Goal: Task Accomplishment & Management: Manage account settings

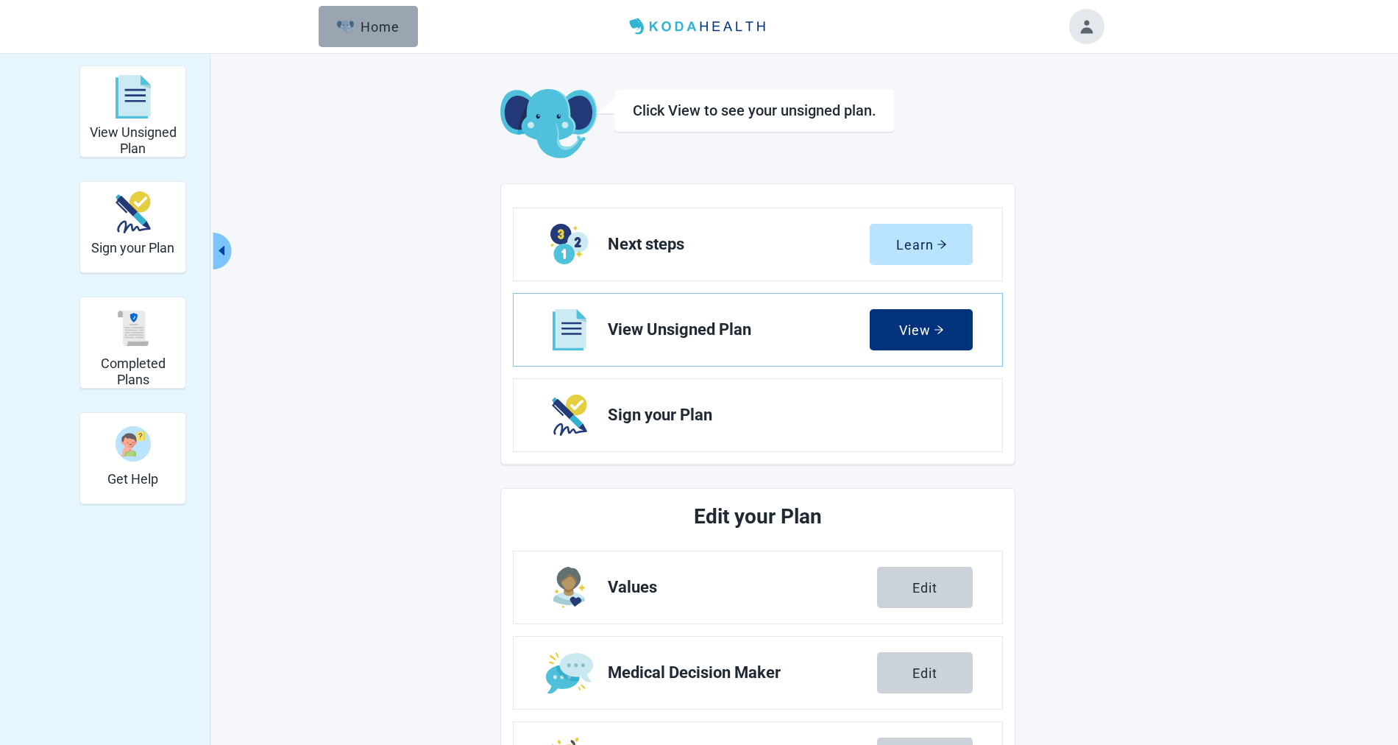
click at [402, 27] on button "Home" at bounding box center [368, 26] width 99 height 41
click at [383, 29] on div "Home" at bounding box center [367, 26] width 63 height 15
click at [138, 134] on h2 "View Unsigned Plan" at bounding box center [132, 140] width 93 height 32
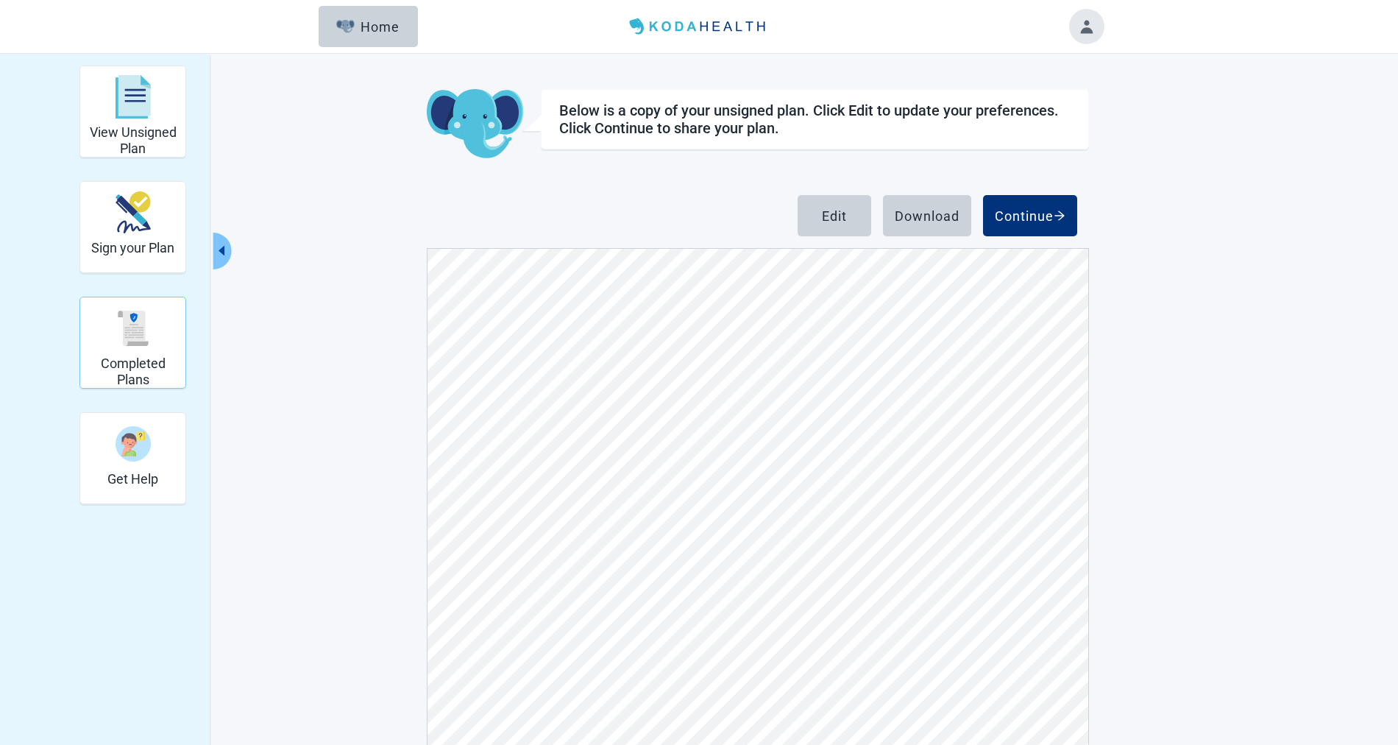
click at [140, 329] on img "Completed Plans" at bounding box center [133, 328] width 35 height 35
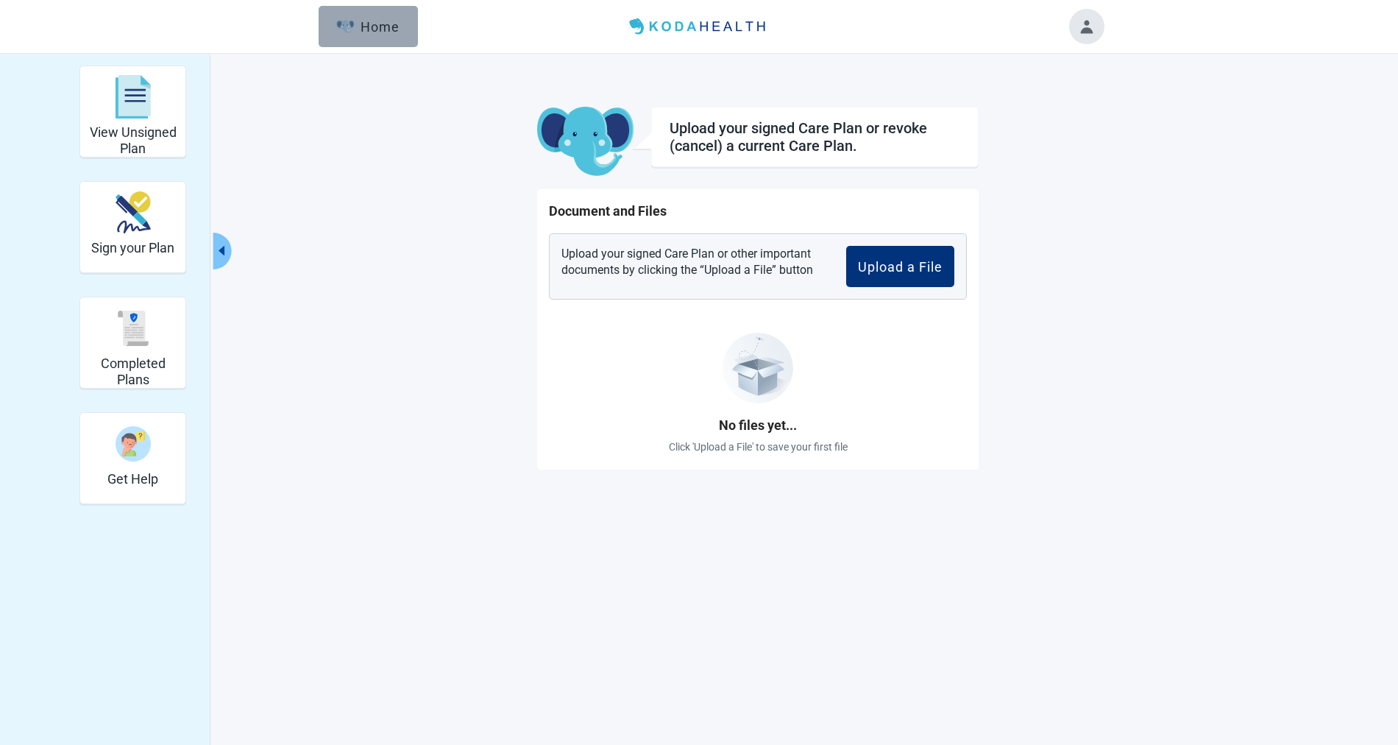
click at [359, 10] on button "Home" at bounding box center [368, 26] width 99 height 41
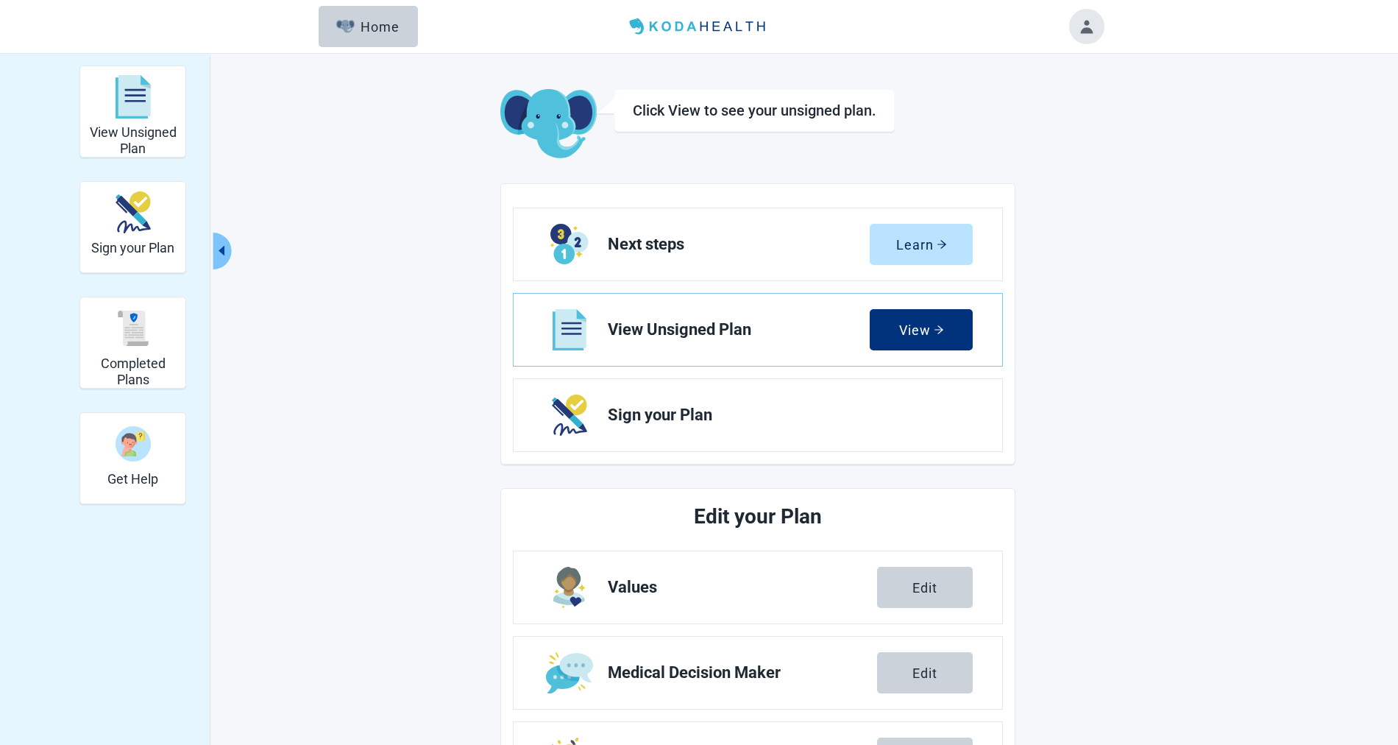
click at [222, 241] on button "Collapse menu" at bounding box center [222, 251] width 18 height 37
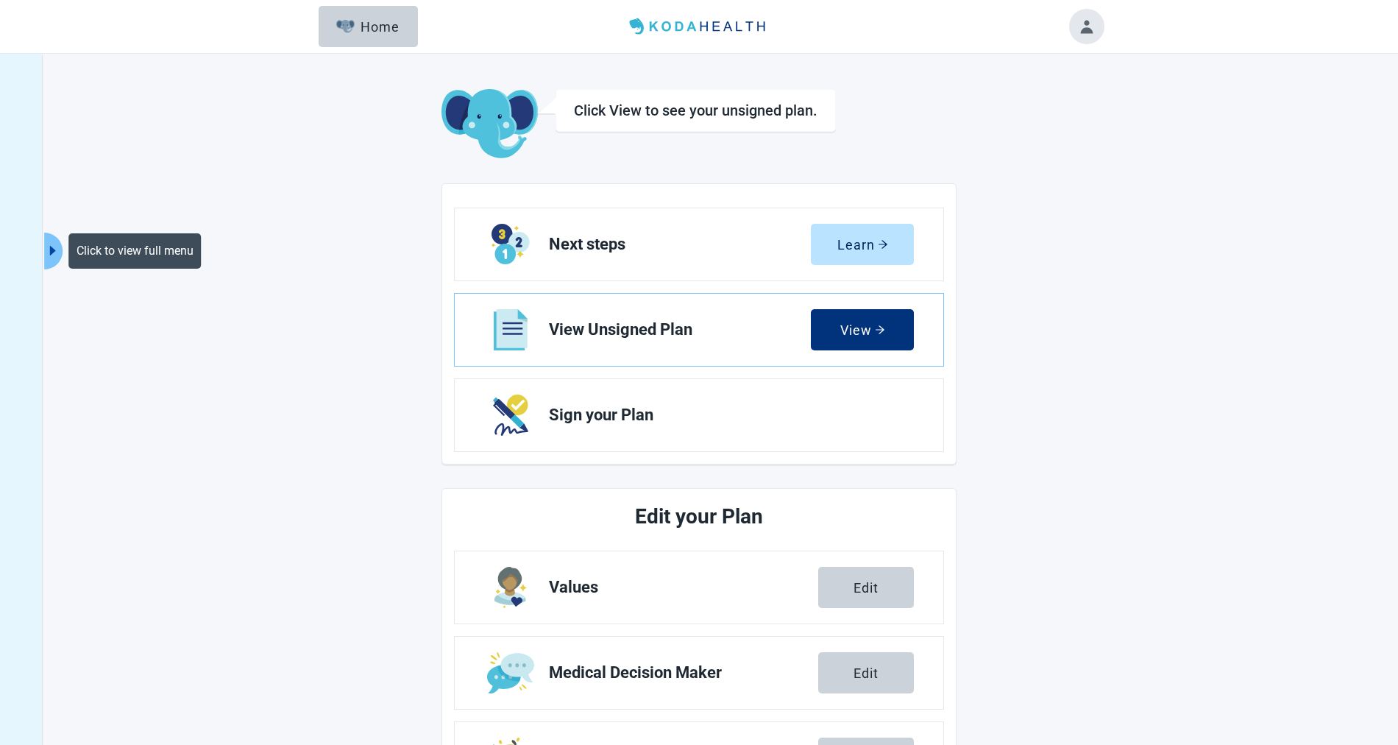
click at [49, 256] on icon "caret-right" at bounding box center [53, 251] width 14 height 14
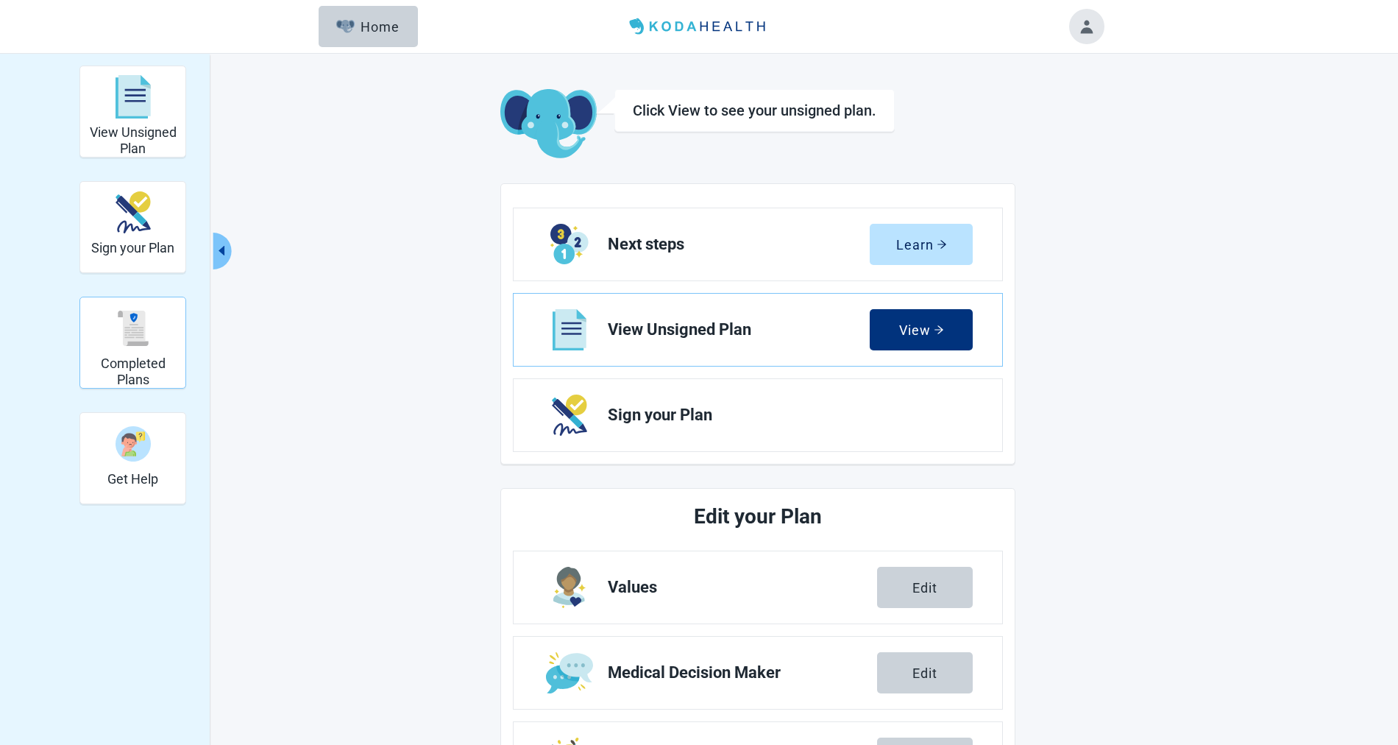
click at [145, 334] on img "Completed Plans" at bounding box center [133, 328] width 35 height 35
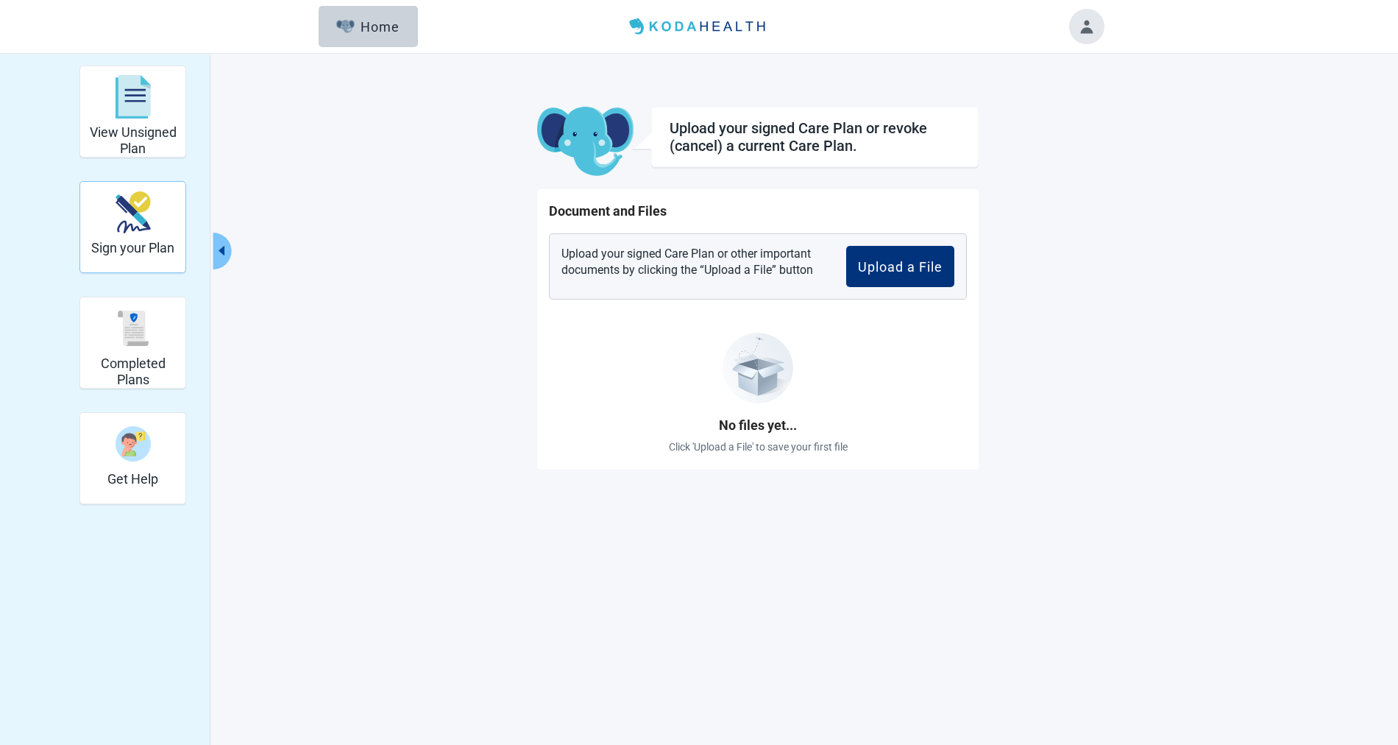
click at [148, 233] on div "Sign your Plan" at bounding box center [132, 212] width 83 height 55
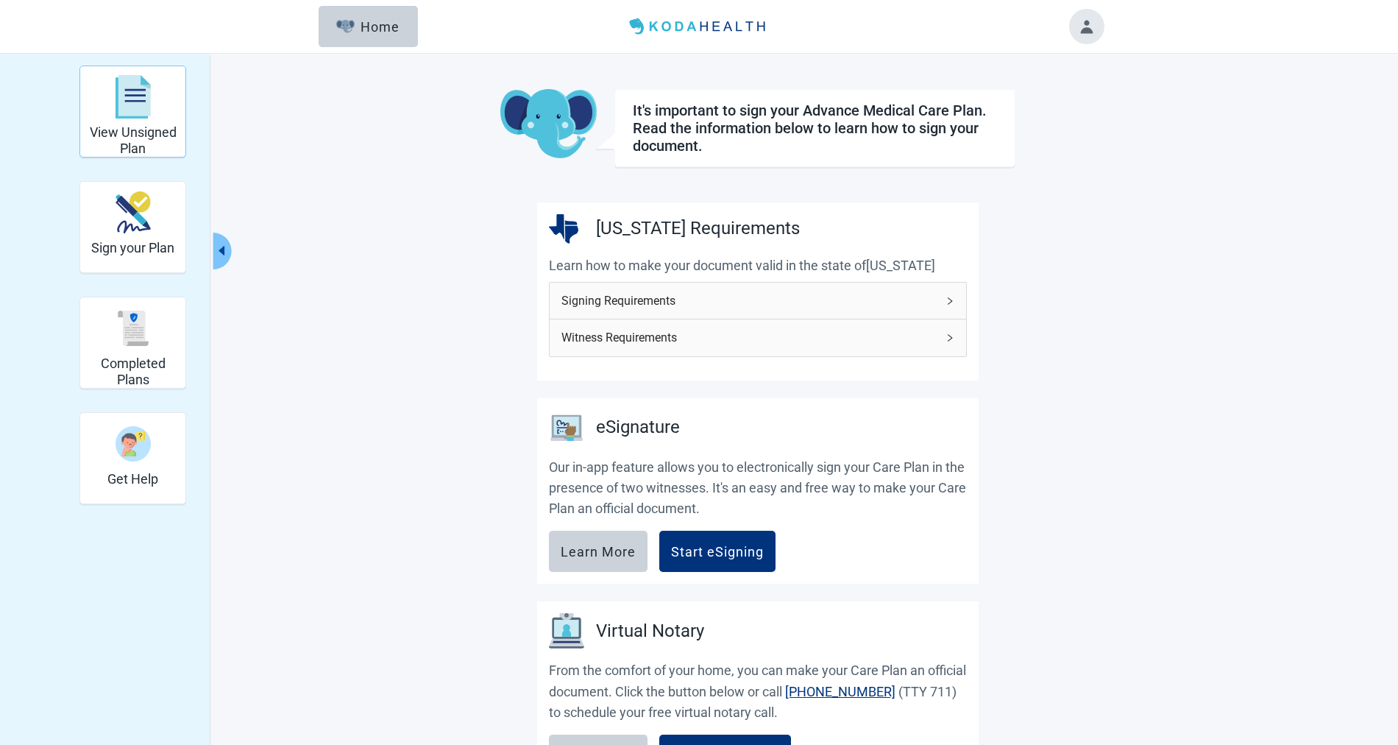
click at [131, 111] on img "View Unsigned Plan" at bounding box center [133, 97] width 35 height 44
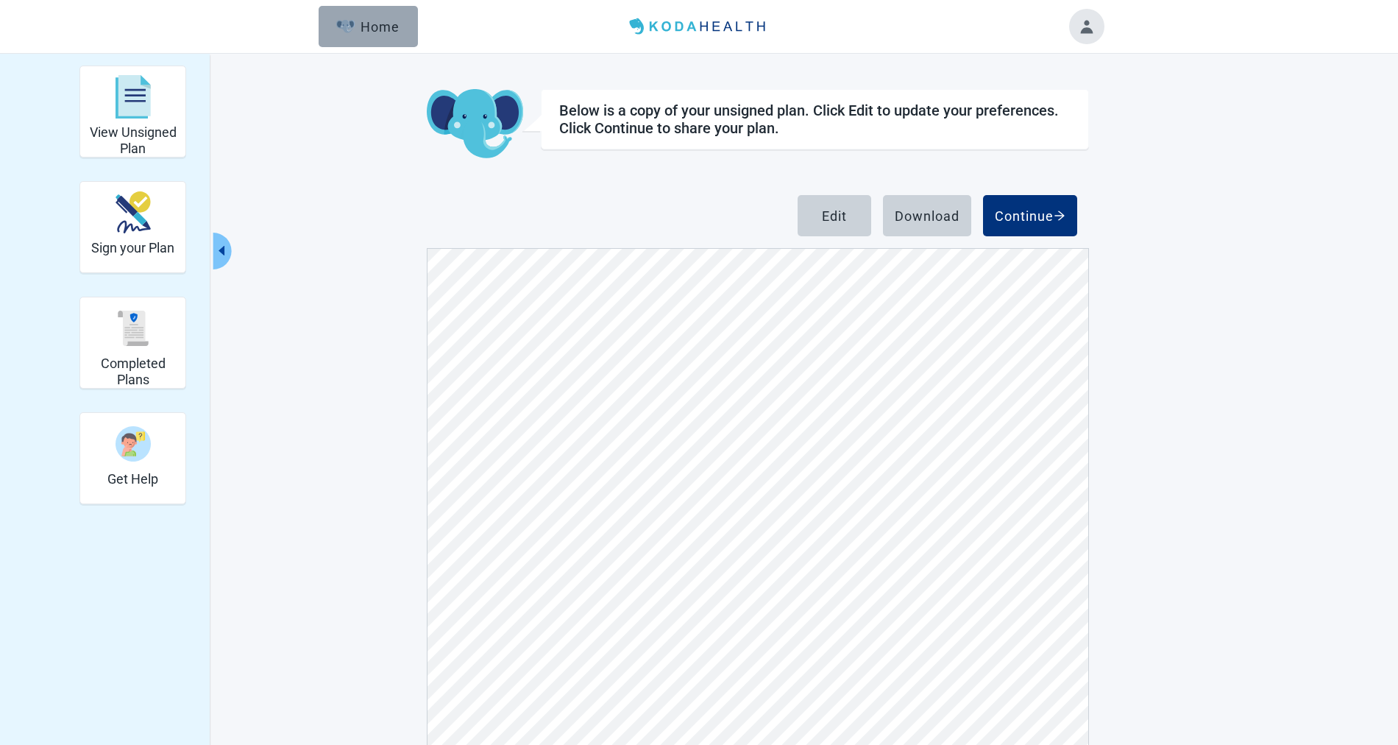
click at [375, 39] on button "Home" at bounding box center [368, 26] width 99 height 41
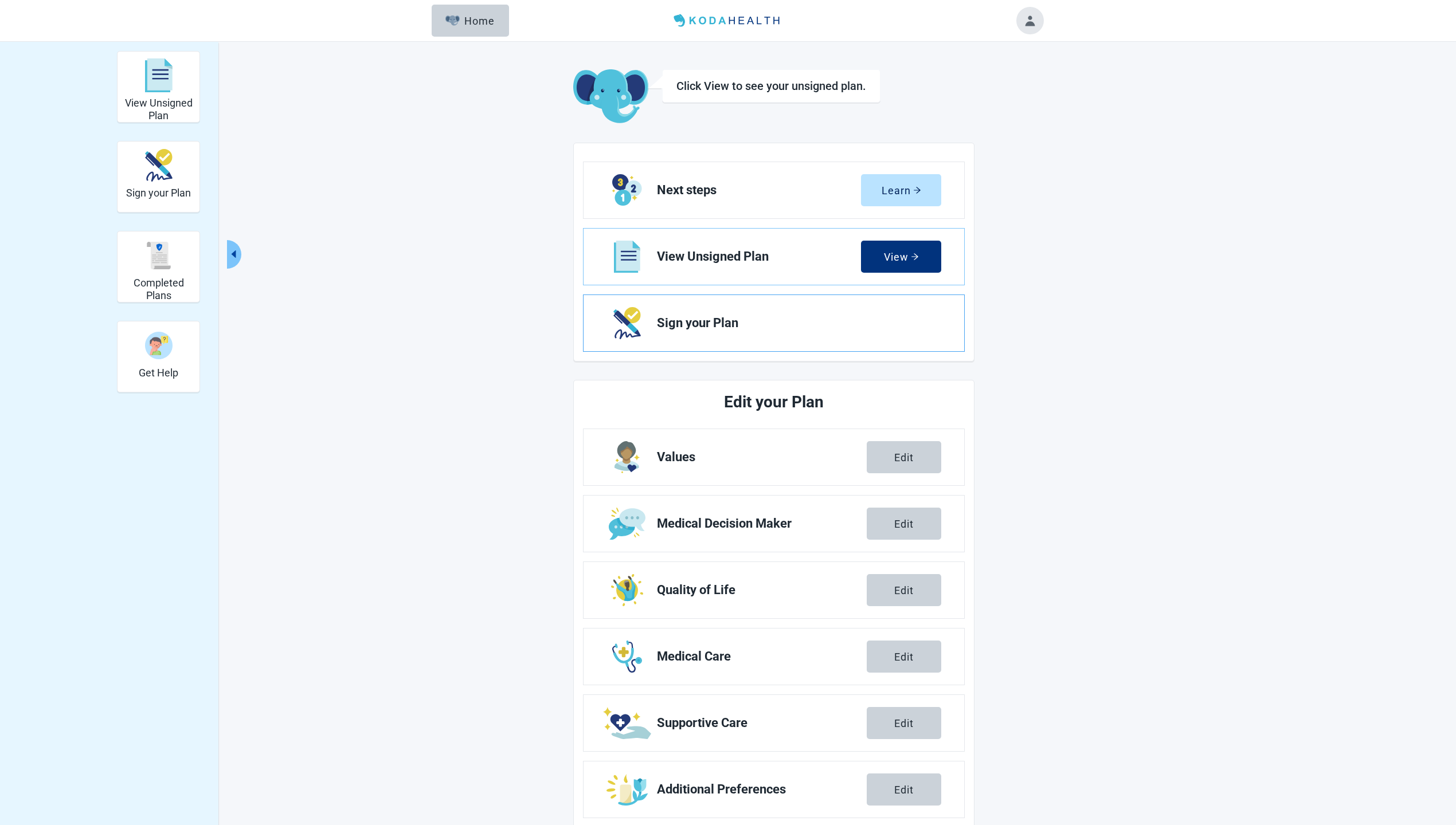
click at [863, 320] on span "Sign your Plan" at bounding box center [794, 323] width 275 height 14
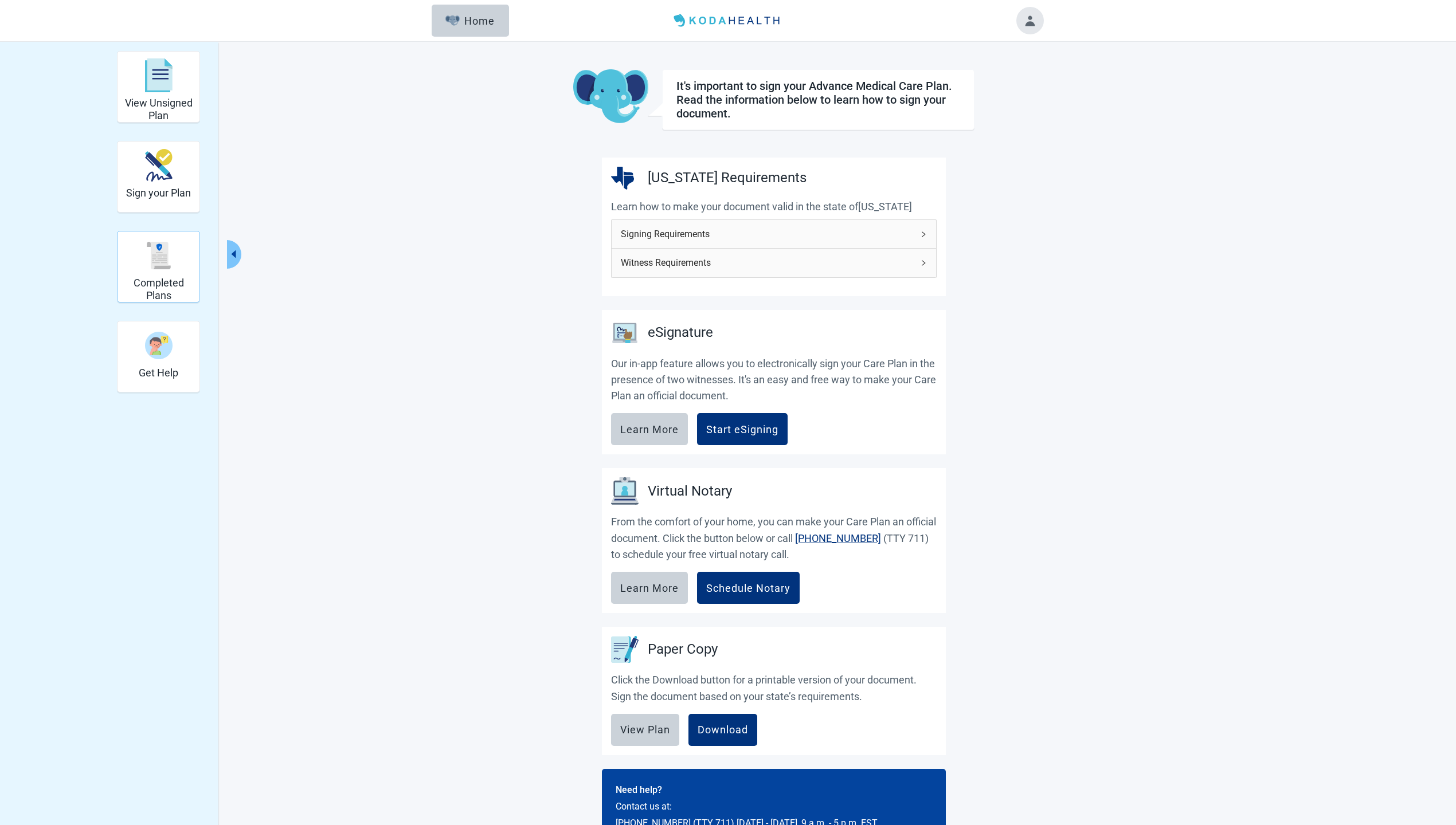
click at [173, 272] on div "Completed Plans" at bounding box center [158, 255] width 72 height 43
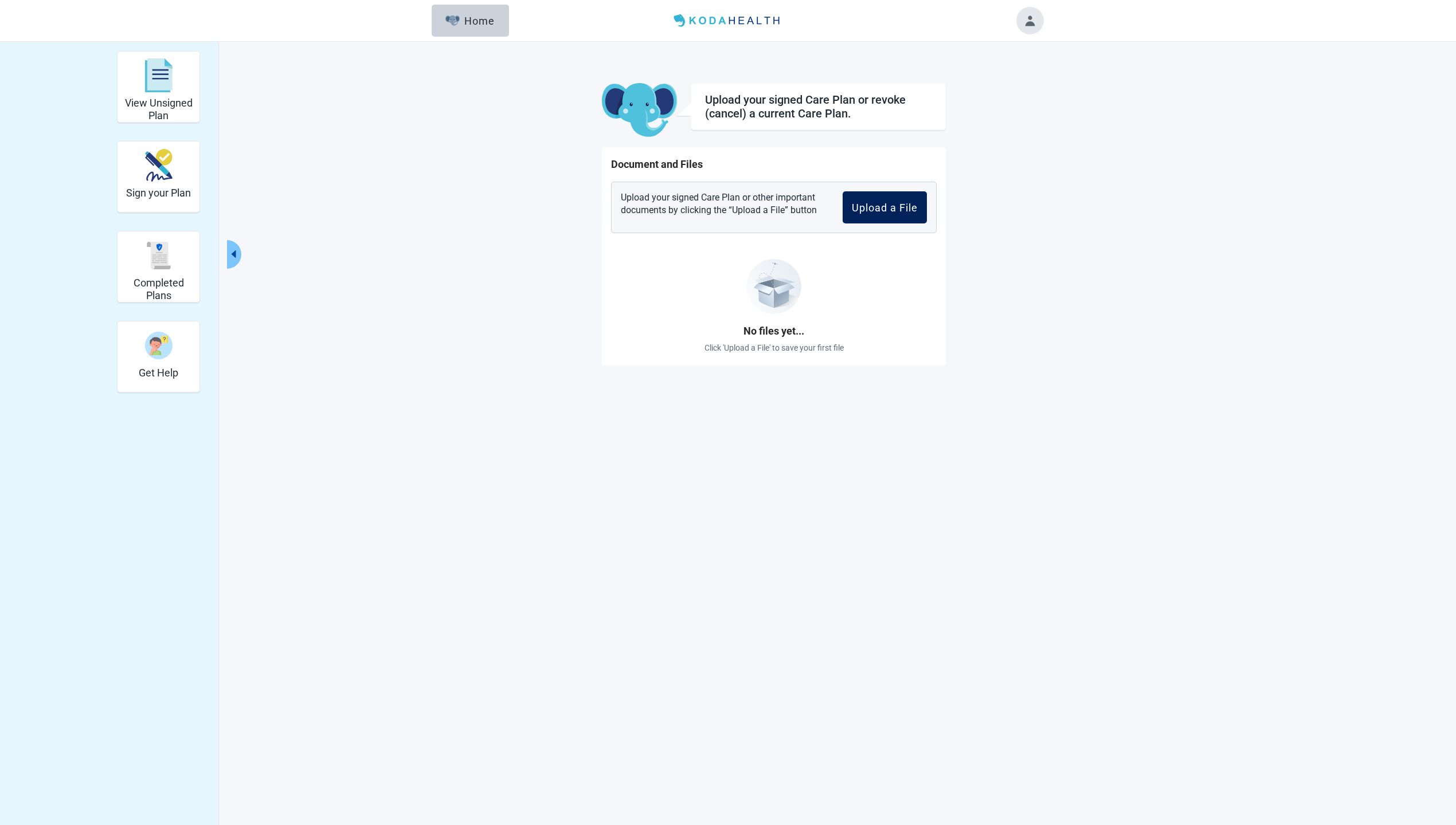
click at [877, 209] on div "Upload a File" at bounding box center [885, 207] width 66 height 12
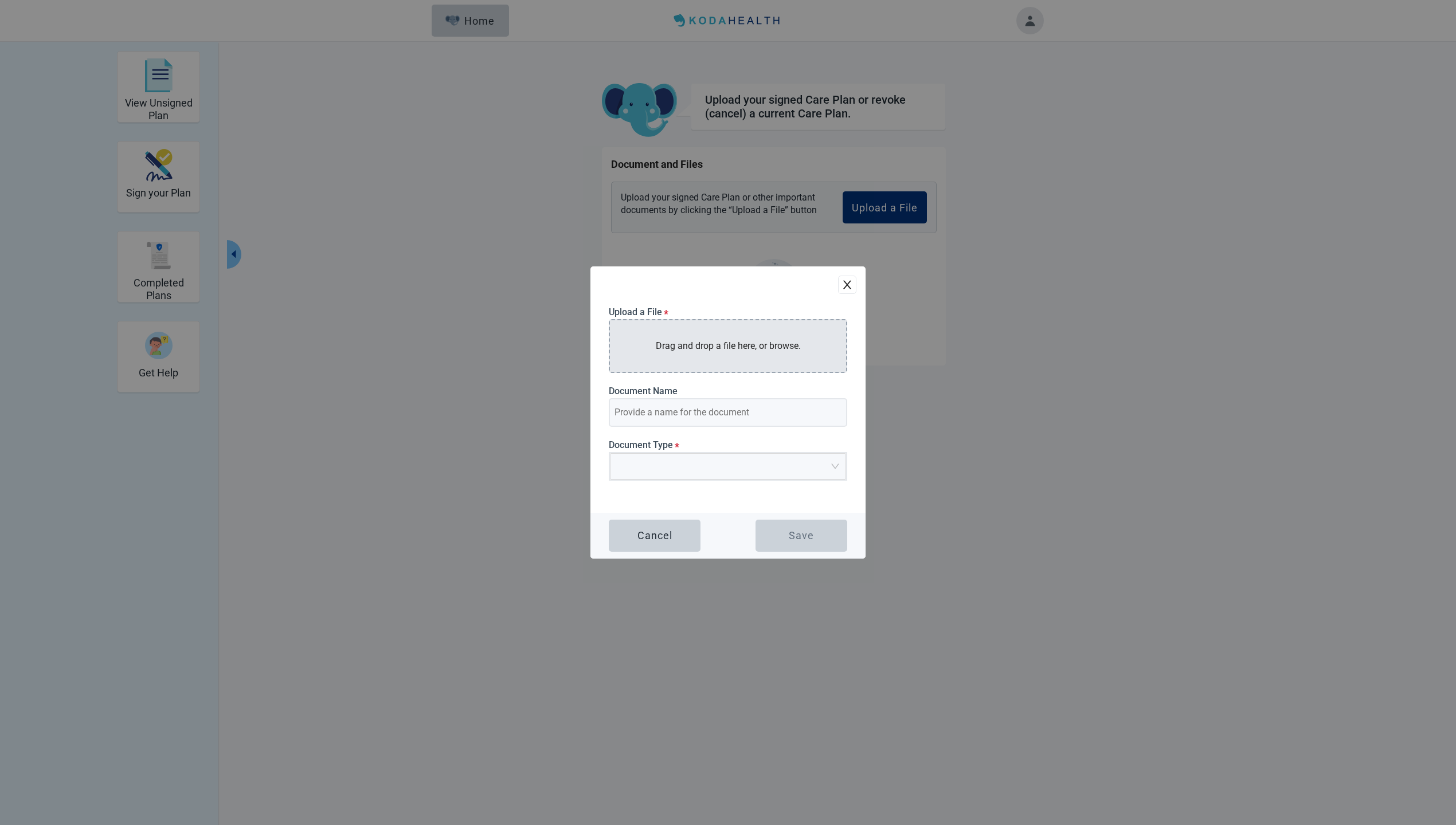
click at [704, 342] on p "Drag and drop a file here, or browse." at bounding box center [728, 346] width 145 height 14
type input "AD Summary - Long - V1"
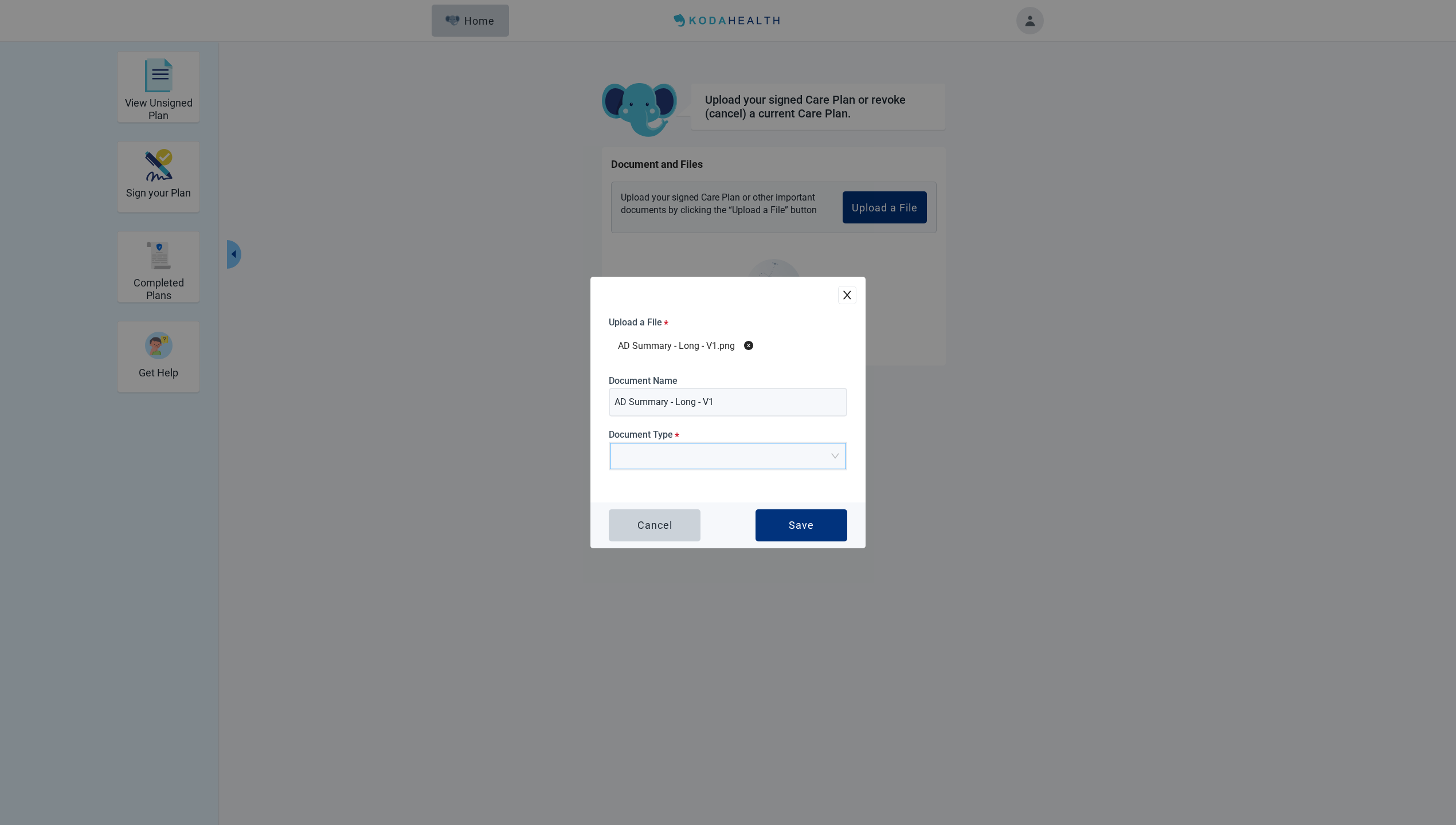
click at [711, 462] on span "Main content" at bounding box center [723, 456] width 214 height 25
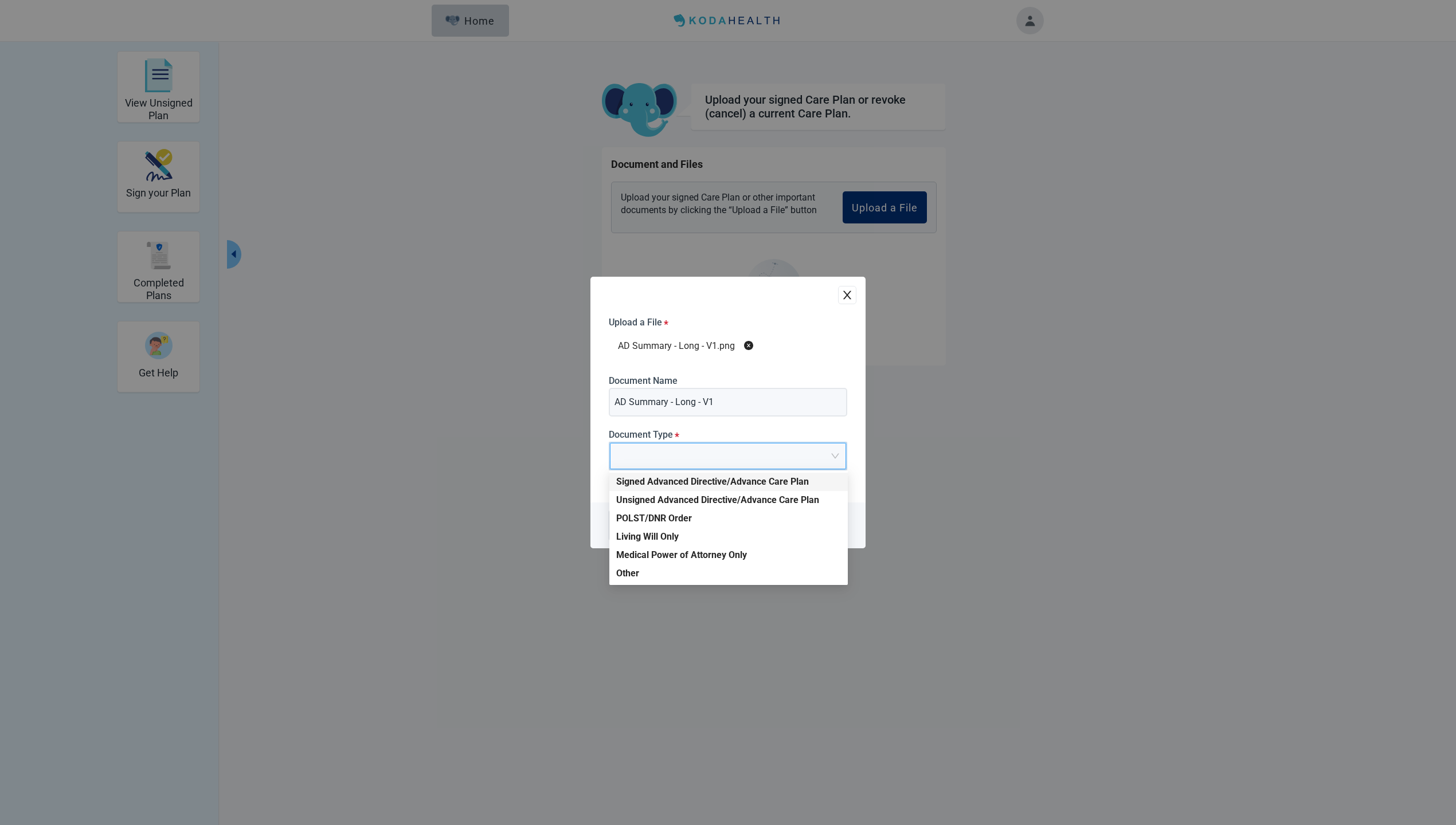
click at [693, 481] on div "Signed Advanced Directive/Advance Care Plan" at bounding box center [728, 482] width 225 height 12
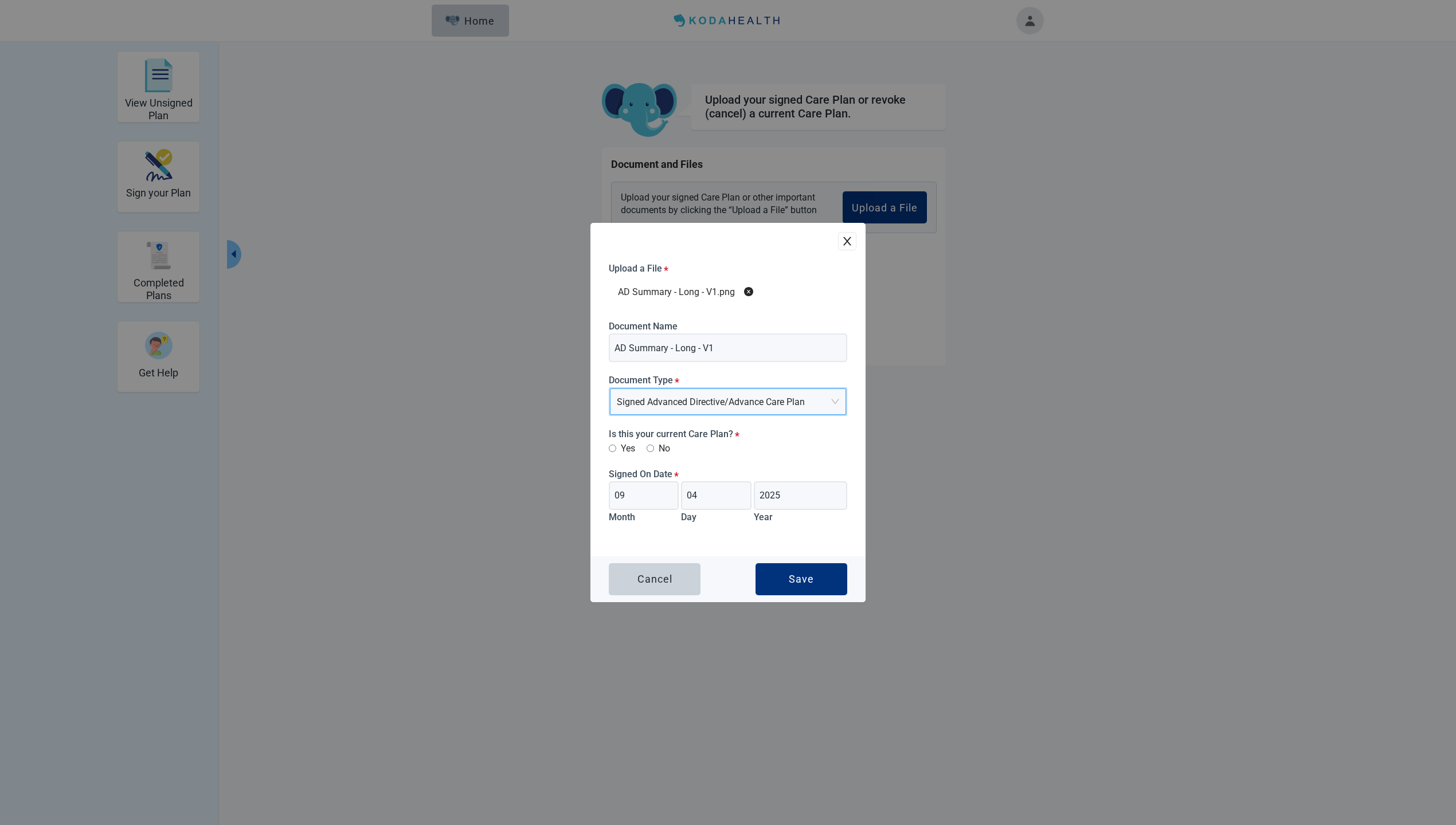
click at [617, 444] on label "Yes" at bounding box center [622, 448] width 26 height 14
click at [616, 444] on input "Yes" at bounding box center [613, 448] width 8 height 8
radio input "true"
click at [807, 579] on div "Save" at bounding box center [801, 579] width 25 height 12
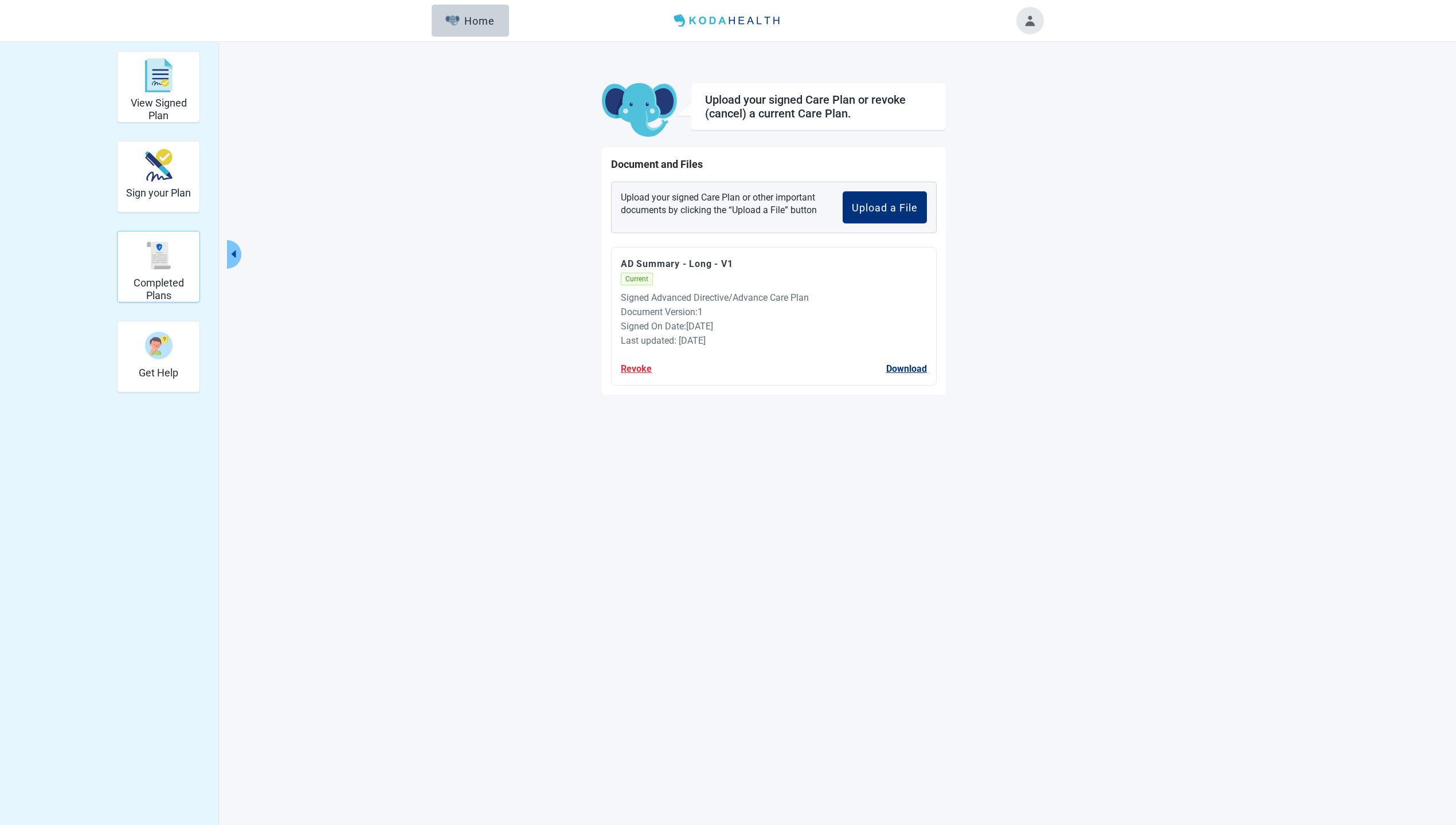
click at [162, 274] on div "Completed Plans" at bounding box center [158, 255] width 72 height 43
click at [470, 23] on div "Home" at bounding box center [470, 20] width 49 height 12
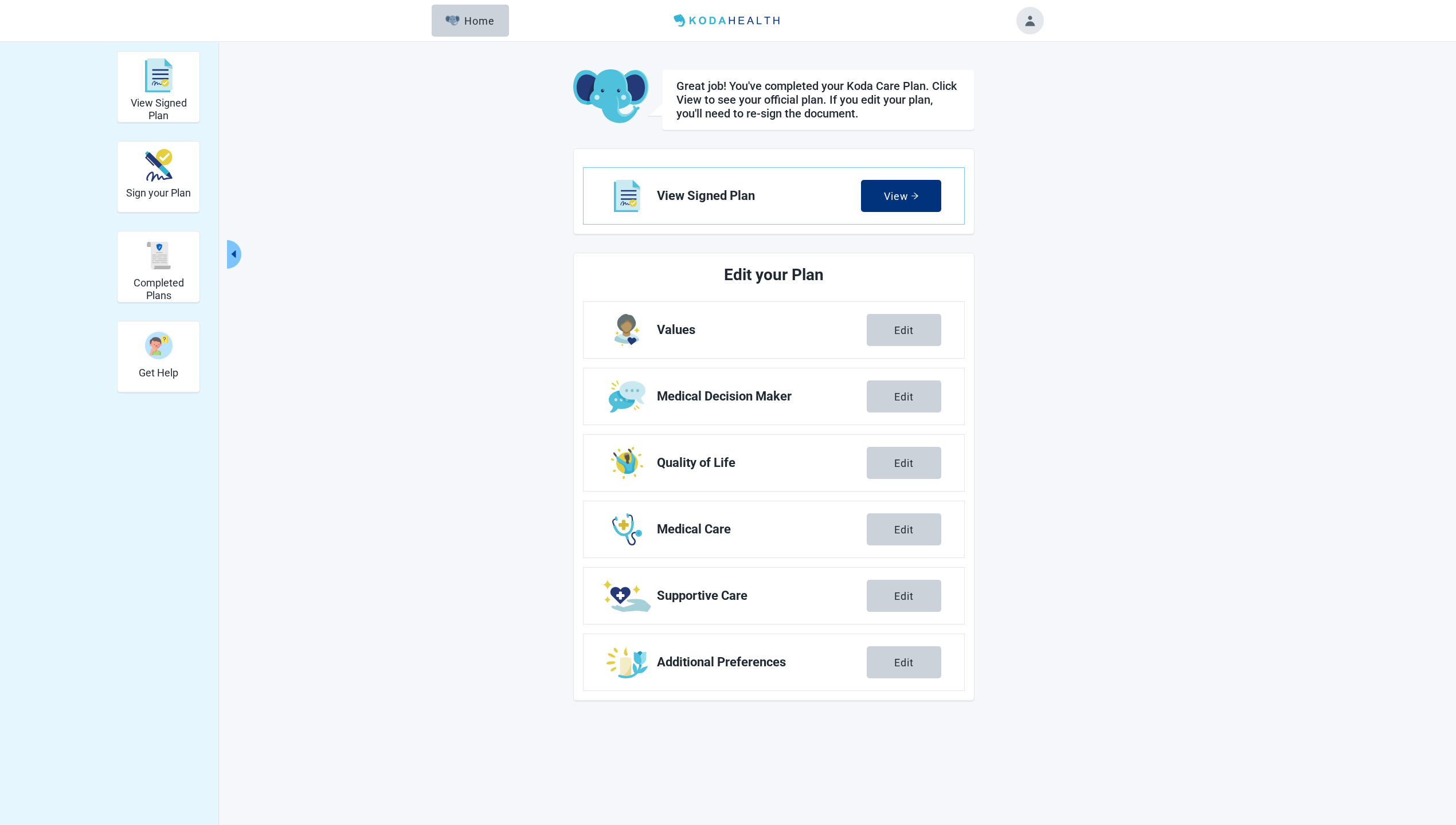
click at [908, 402] on div "Edit" at bounding box center [903, 396] width 19 height 12
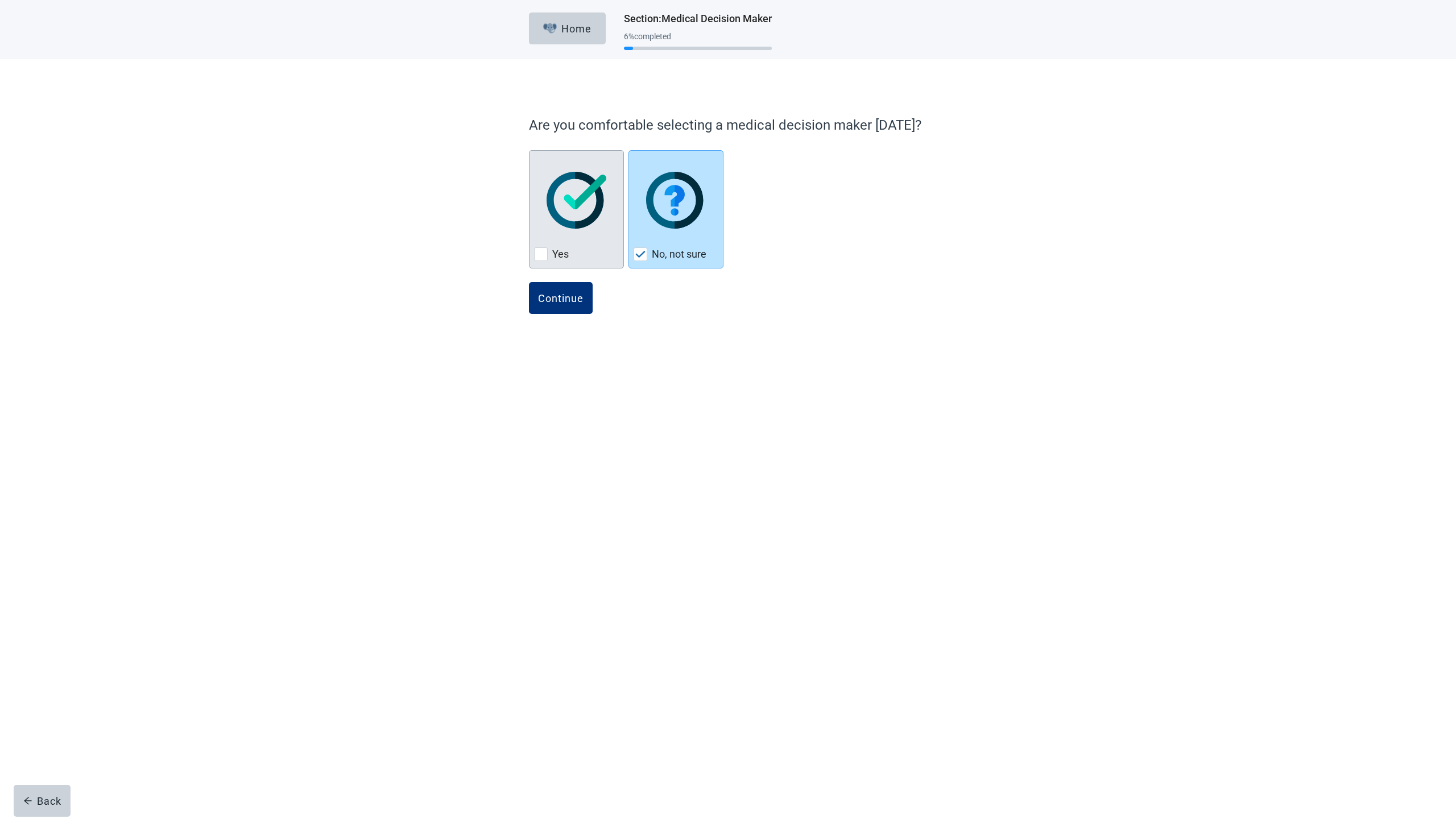
click at [566, 228] on img "Yes, checkbox, not checked" at bounding box center [576, 200] width 60 height 57
click at [529, 151] on input "Yes" at bounding box center [529, 150] width 1 height 1
checkbox input "true"
checkbox input "false"
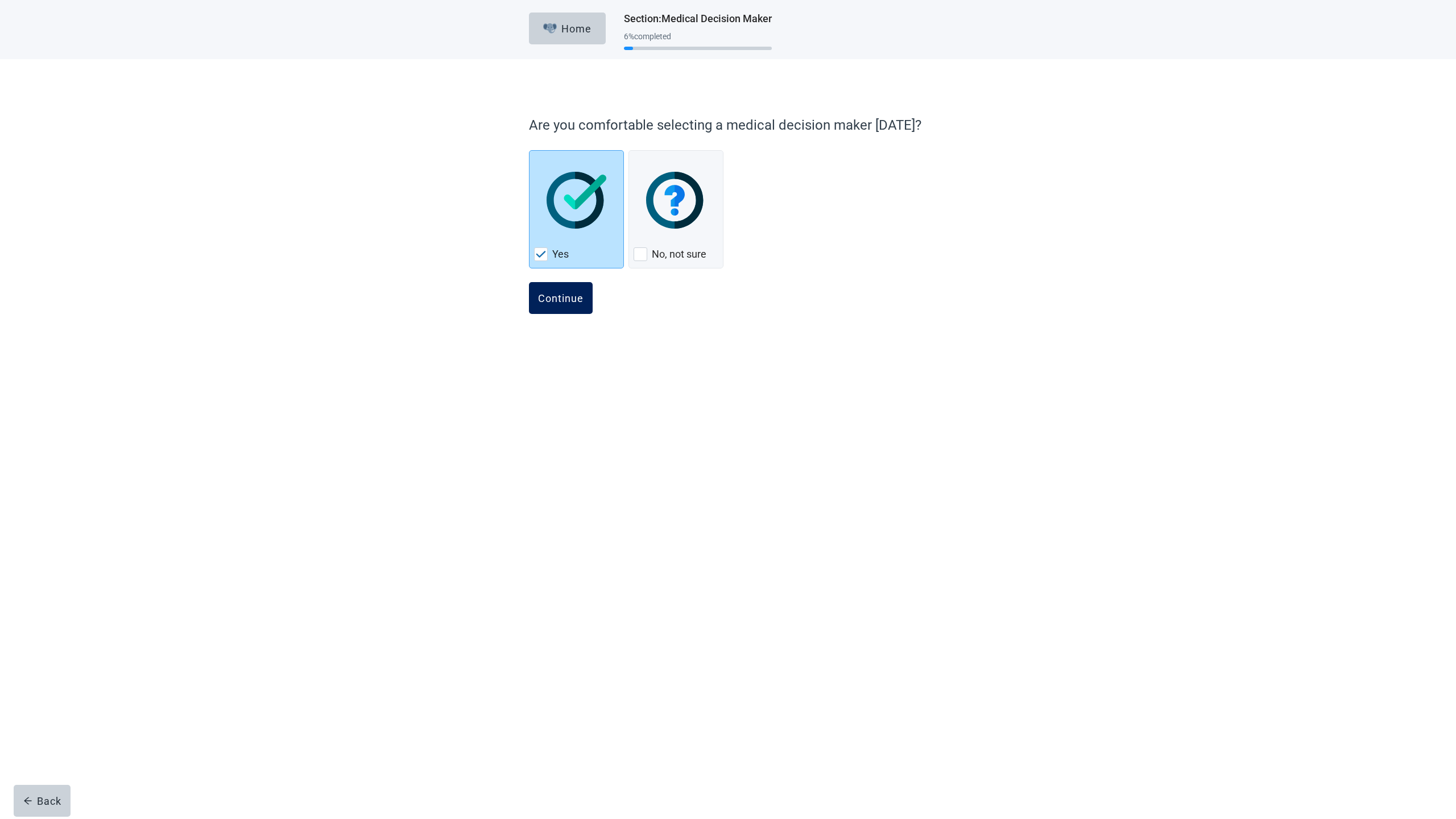
click at [561, 305] on button "Continue" at bounding box center [561, 297] width 63 height 32
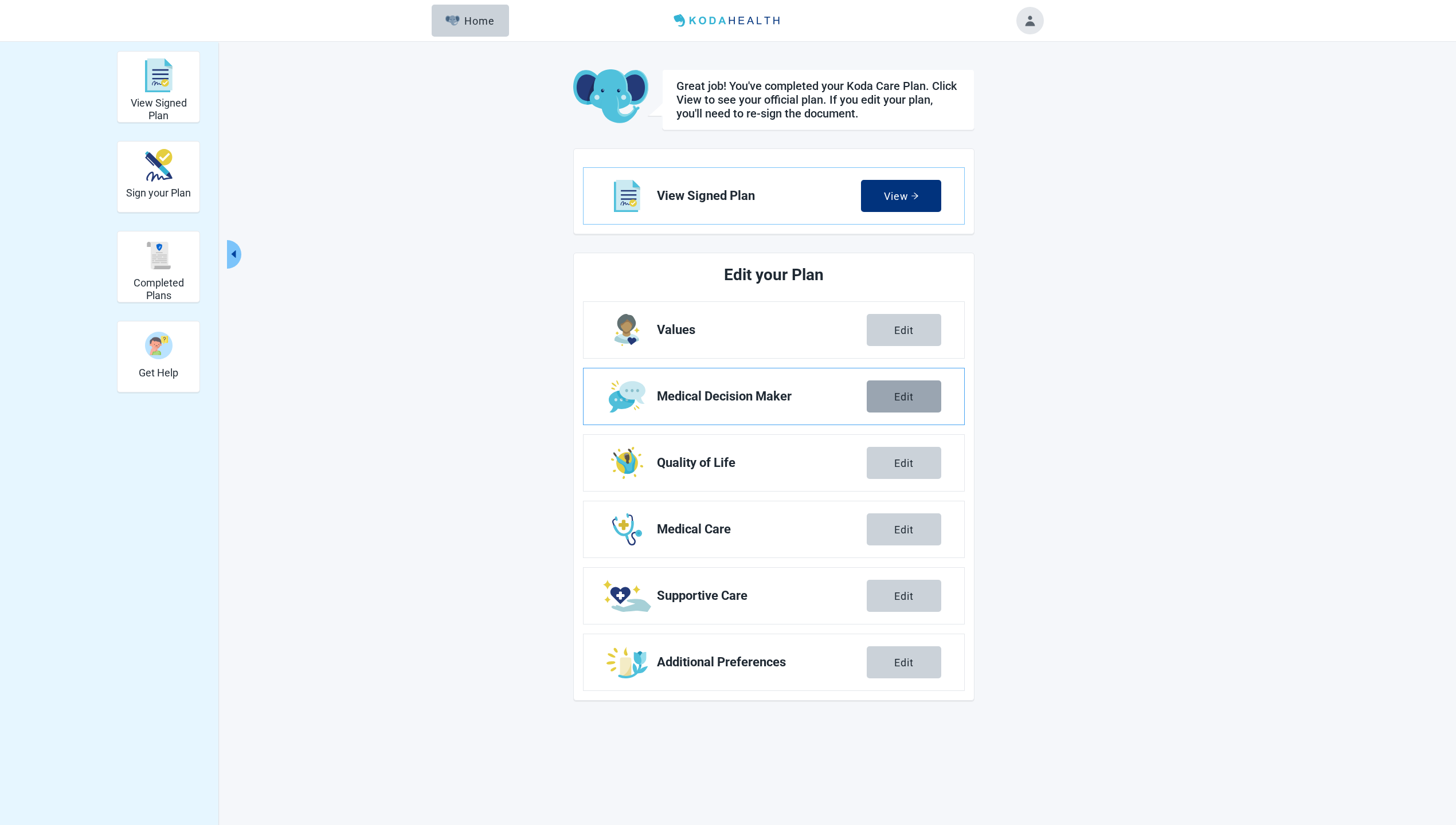
click at [879, 405] on button "Edit" at bounding box center [904, 396] width 75 height 32
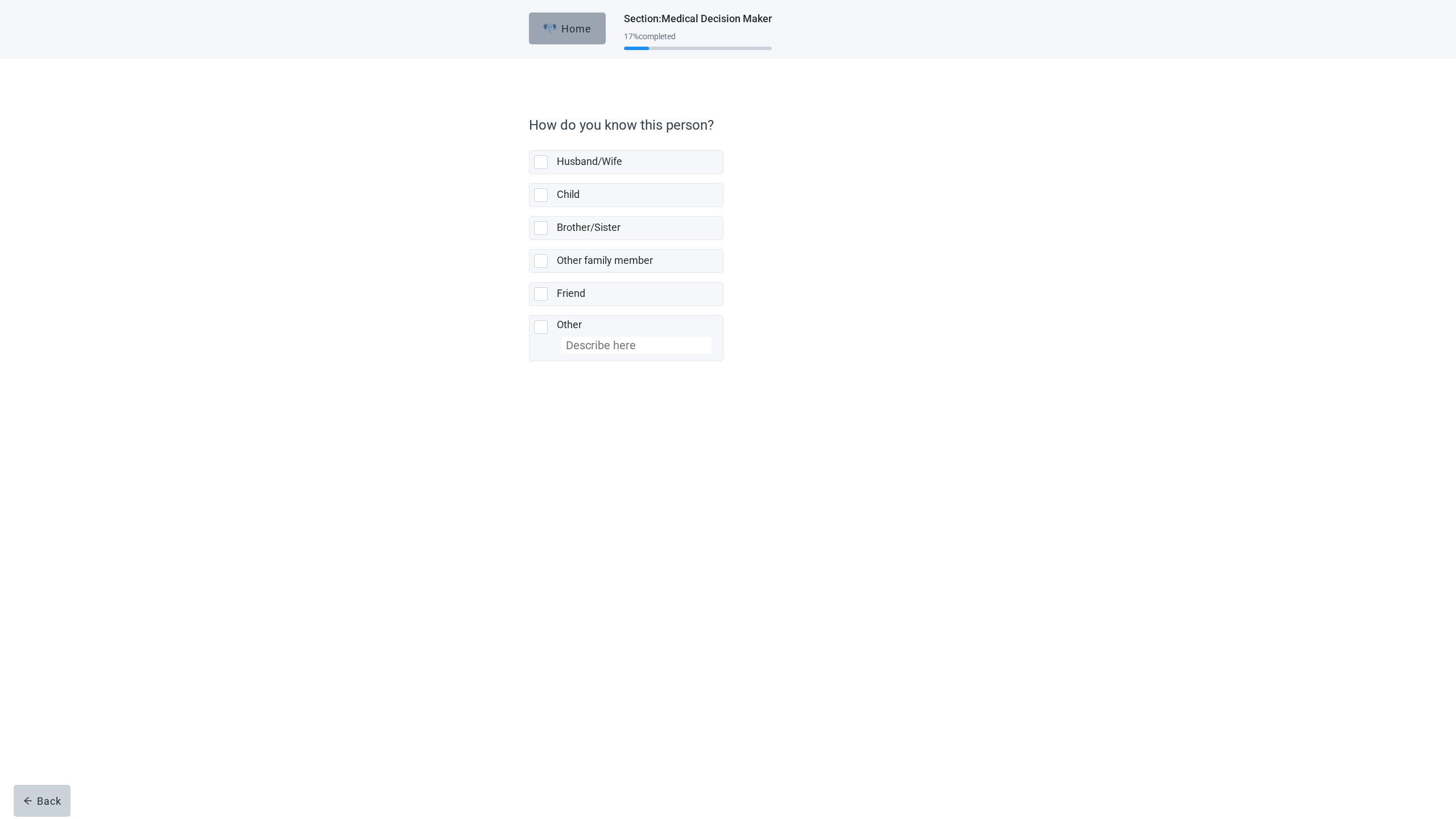
click at [574, 25] on div "Home" at bounding box center [567, 28] width 49 height 12
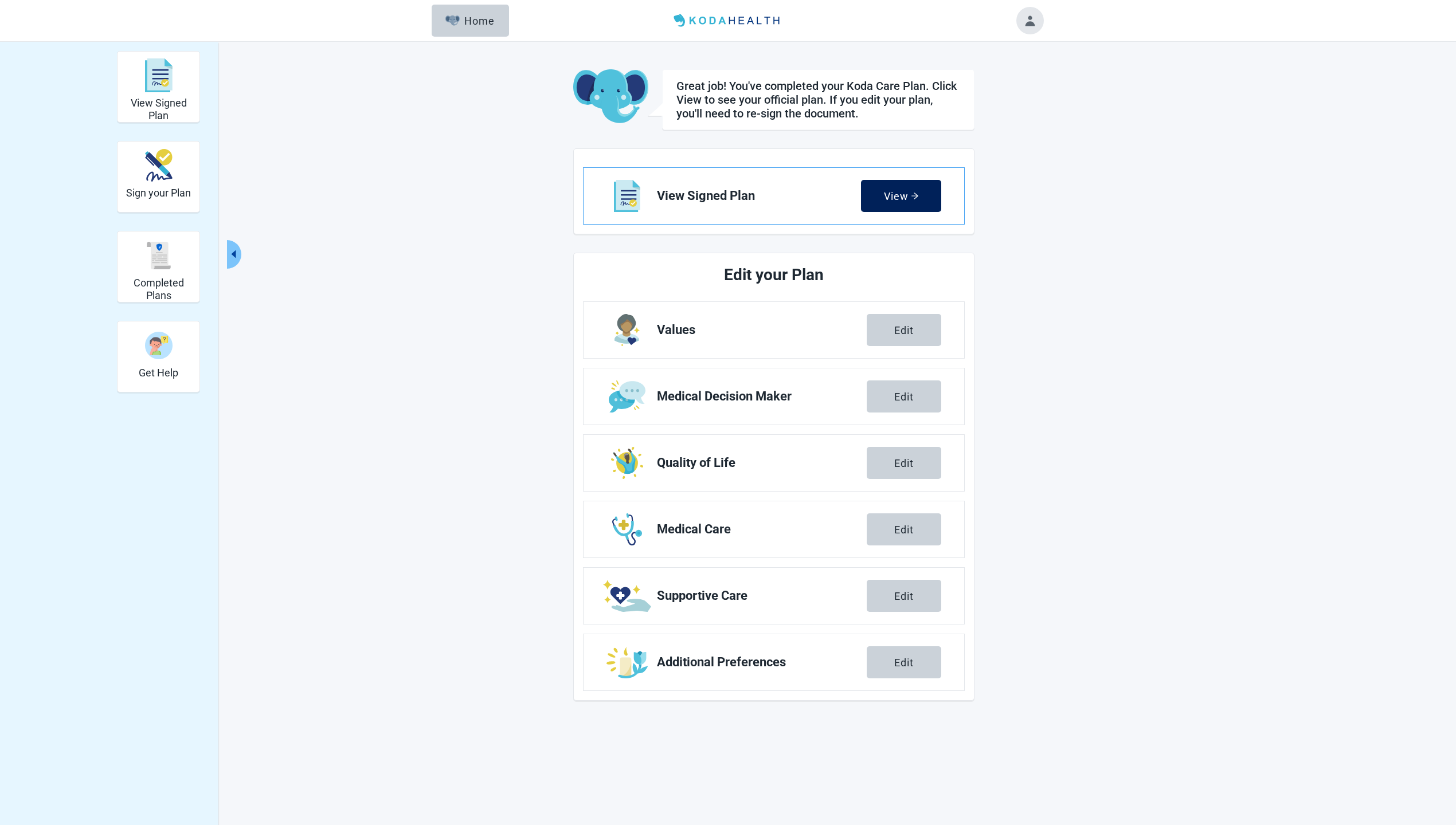
click at [903, 183] on button "View" at bounding box center [901, 195] width 80 height 32
